Goal: Transaction & Acquisition: Purchase product/service

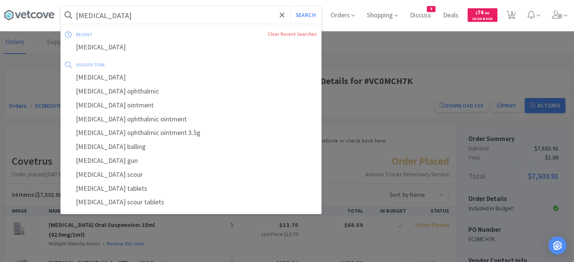
click at [155, 14] on input "[MEDICAL_DATA]" at bounding box center [191, 14] width 260 height 17
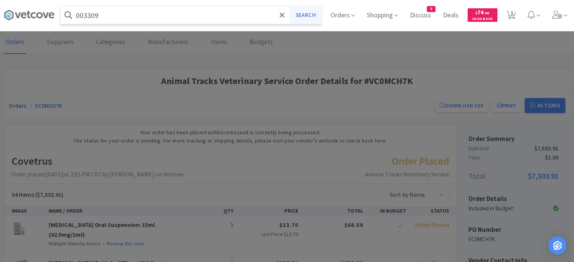
type input "003309"
click at [305, 18] on button "Search" at bounding box center [305, 14] width 31 height 17
select select "2"
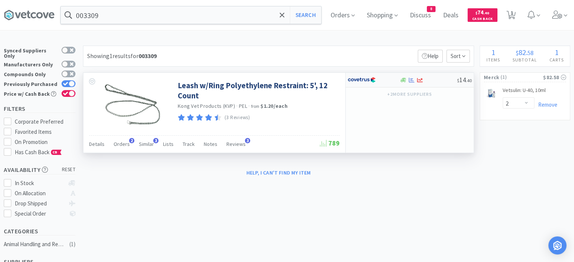
click at [406, 81] on div at bounding box center [403, 80] width 8 height 6
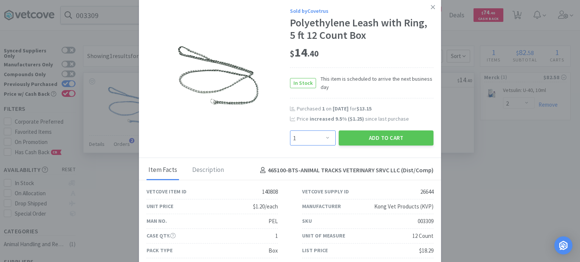
click at [317, 137] on select "Enter Quantity 1 2 3 4 5 6 7 8 9 10 11 12 13 14 15 16 17 18 19 20 Enter Quantity" at bounding box center [313, 138] width 46 height 15
click at [290, 131] on select "Enter Quantity 1 2 3 4 5 6 7 8 9 10 11 12 13 14 15 16 17 18 19 20 Enter Quantity" at bounding box center [313, 138] width 46 height 15
click at [291, 135] on select "Enter Quantity 1 2 3 4 5 6 7 8 9 10 11 12 13 14 15 16 17 18 19 20 Enter Quantity" at bounding box center [313, 138] width 46 height 15
select select "1"
click at [290, 131] on select "Enter Quantity 1 2 3 4 5 6 7 8 9 10 11 12 13 14 15 16 17 18 19 20 Enter Quantity" at bounding box center [313, 138] width 46 height 15
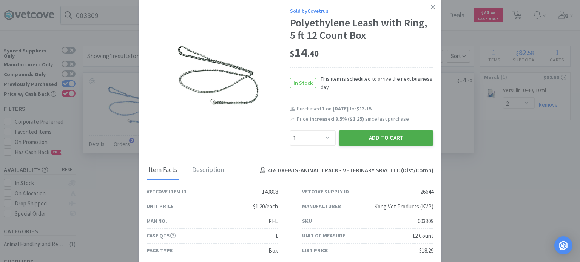
click at [363, 143] on button "Add to Cart" at bounding box center [385, 138] width 95 height 15
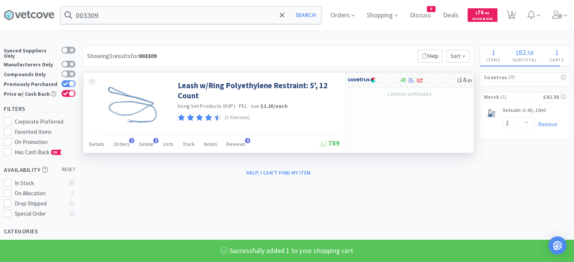
select select "1"
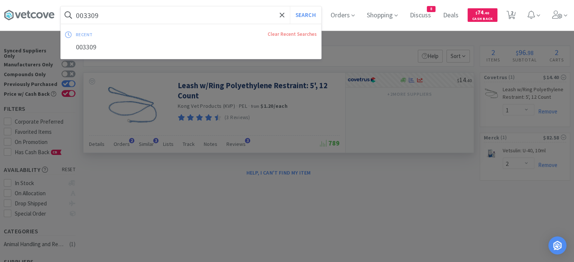
click at [269, 17] on input "003309" at bounding box center [191, 14] width 260 height 17
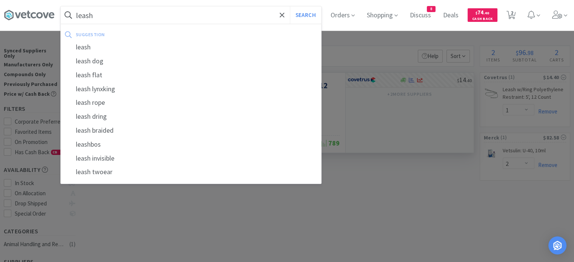
click at [290, 6] on button "Search" at bounding box center [305, 14] width 31 height 17
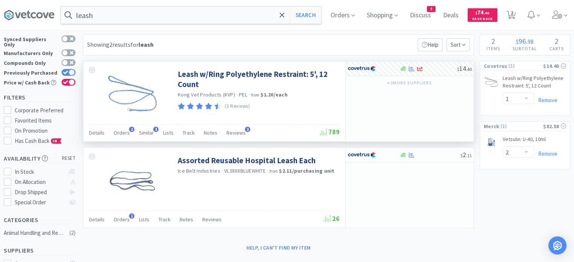
scroll to position [11, 0]
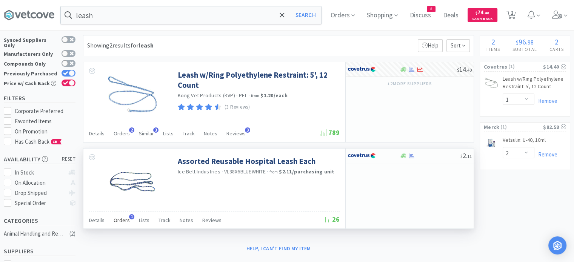
click at [114, 218] on span "Orders" at bounding box center [122, 220] width 16 height 7
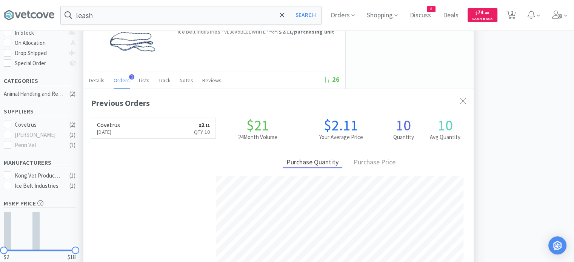
scroll to position [151, 0]
click at [158, 128] on link "Covetrus [DATE] $ 2 . 11 Qty: 10" at bounding box center [153, 128] width 124 height 21
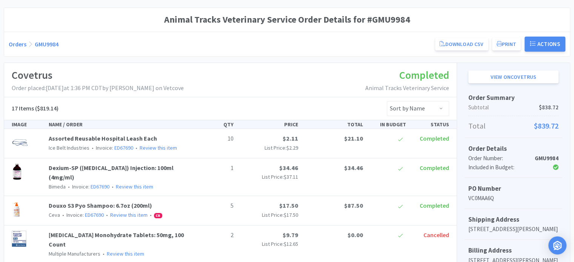
scroll to position [62, 0]
click at [134, 136] on link "Assorted Reusable Hospital Leash Each" at bounding box center [103, 138] width 108 height 8
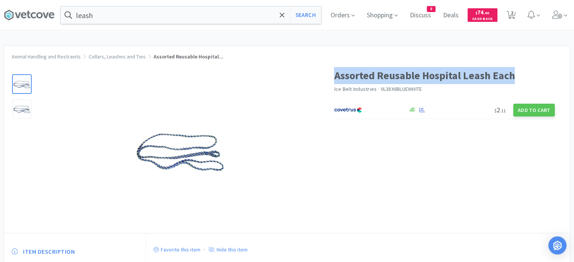
drag, startPoint x: 521, startPoint y: 75, endPoint x: 335, endPoint y: 72, distance: 186.4
click at [335, 72] on h1 "Assorted Reusable Hospital Leash Each" at bounding box center [444, 75] width 221 height 17
copy h1 "Assorted Reusable Hospital Leash Each"
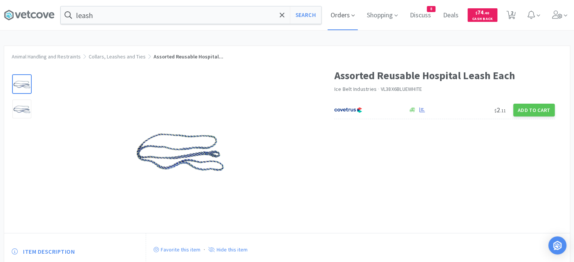
click at [340, 18] on span "Orders" at bounding box center [343, 15] width 30 height 30
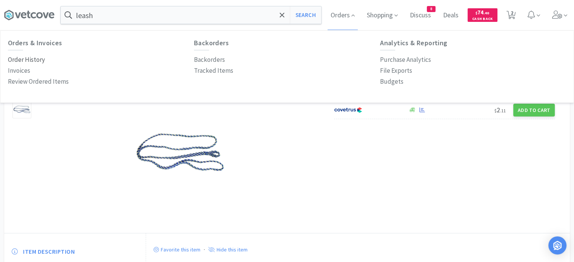
click at [33, 62] on p "Order History" at bounding box center [26, 60] width 37 height 10
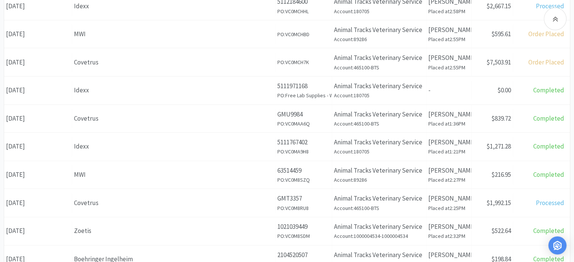
scroll to position [205, 0]
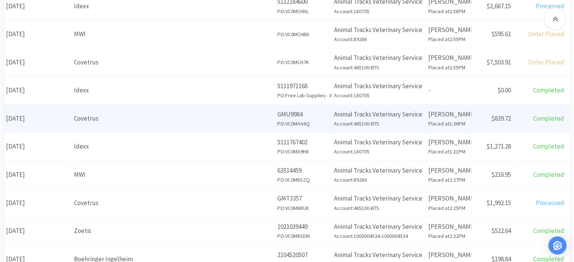
click at [152, 114] on div "Covetrus" at bounding box center [173, 119] width 199 height 10
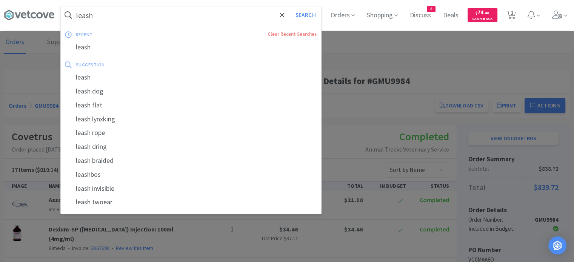
click at [147, 12] on input "leash" at bounding box center [191, 14] width 260 height 17
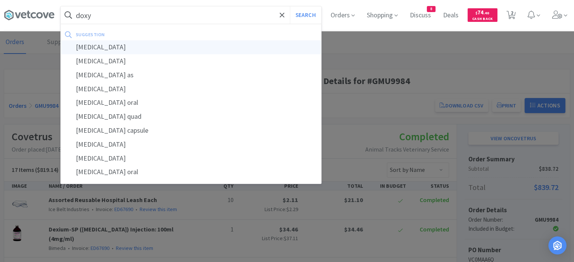
type input "[MEDICAL_DATA]"
select select "1"
select select "2"
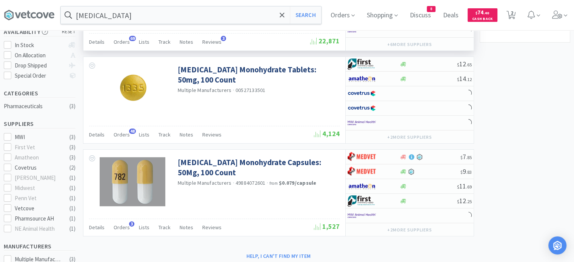
scroll to position [137, 0]
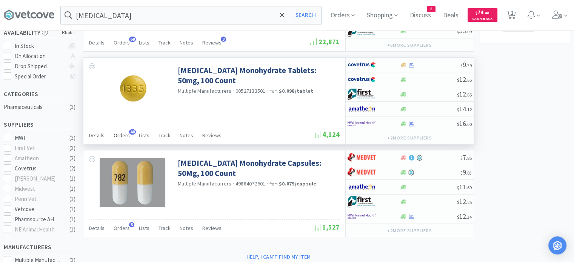
click at [120, 132] on span "Orders" at bounding box center [122, 135] width 16 height 7
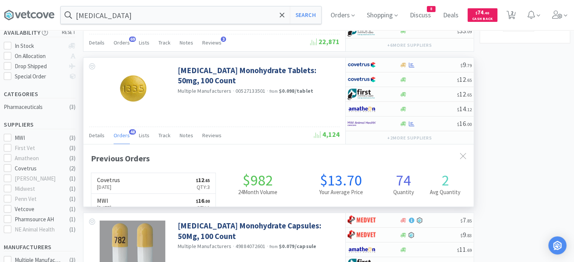
scroll to position [202, 390]
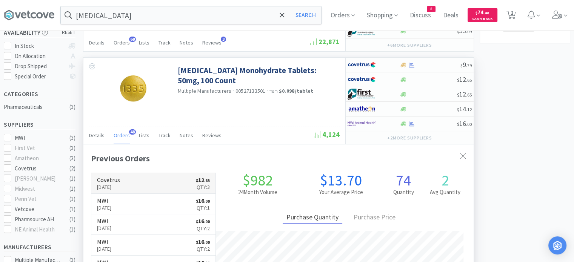
click at [120, 186] on p "[DATE]" at bounding box center [108, 187] width 23 height 8
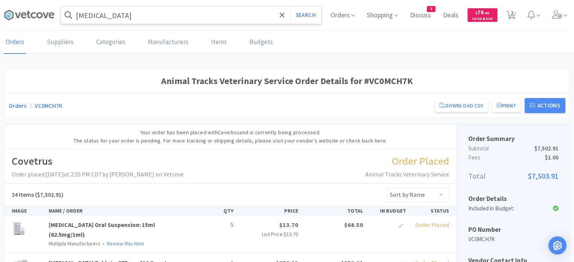
click at [118, 19] on input "[MEDICAL_DATA]" at bounding box center [191, 14] width 260 height 17
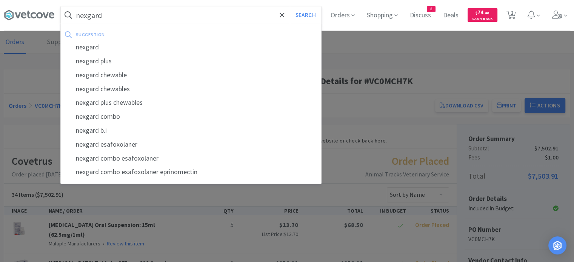
type input "nexgard"
click at [290, 6] on button "Search" at bounding box center [305, 14] width 31 height 17
select select "1"
select select "2"
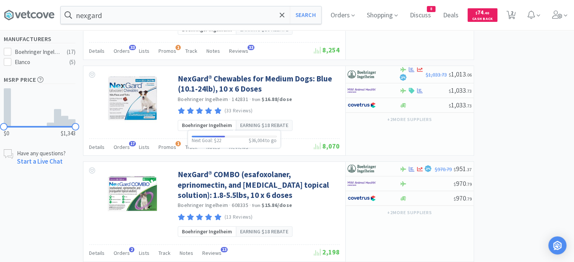
scroll to position [305, 0]
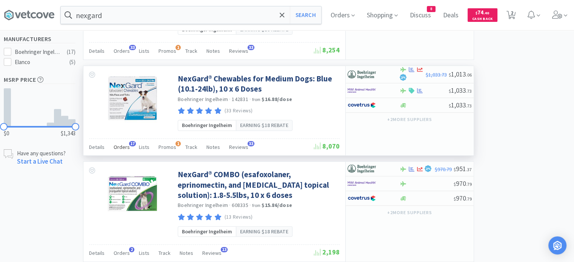
click at [122, 146] on span "Orders" at bounding box center [122, 147] width 16 height 7
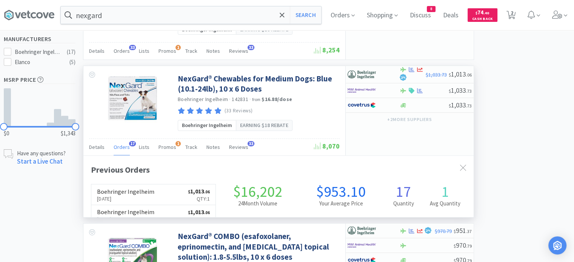
scroll to position [202, 390]
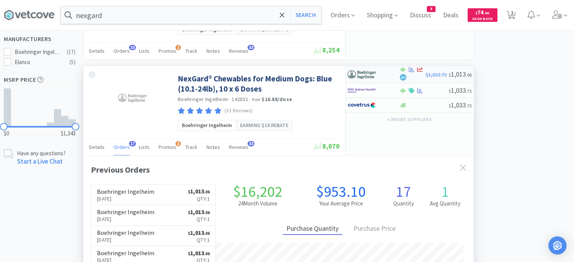
click at [391, 74] on div at bounding box center [374, 74] width 52 height 13
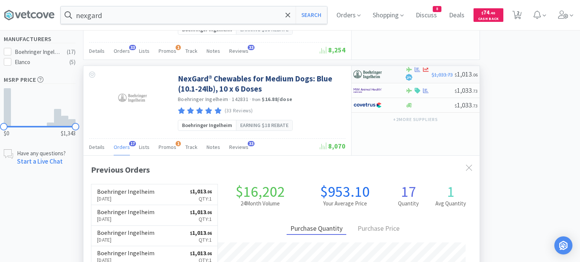
select select "1"
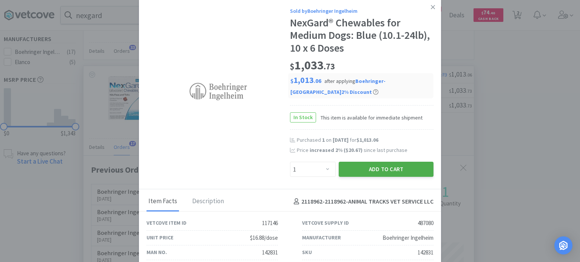
click at [359, 168] on button "Add to Cart" at bounding box center [385, 169] width 95 height 15
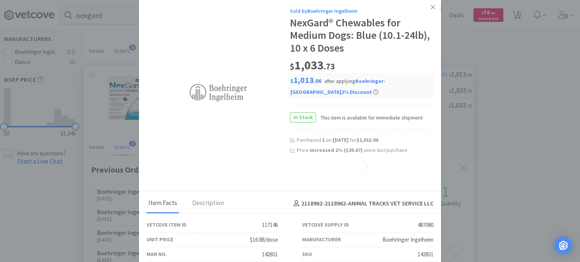
select select "1"
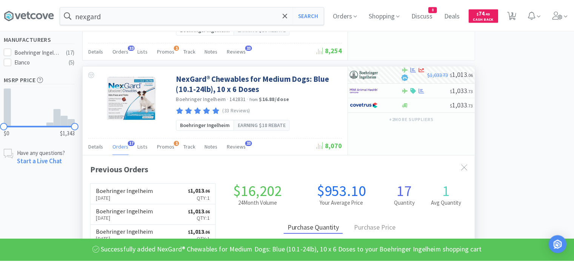
scroll to position [377128, 376940]
